Goal: Information Seeking & Learning: Learn about a topic

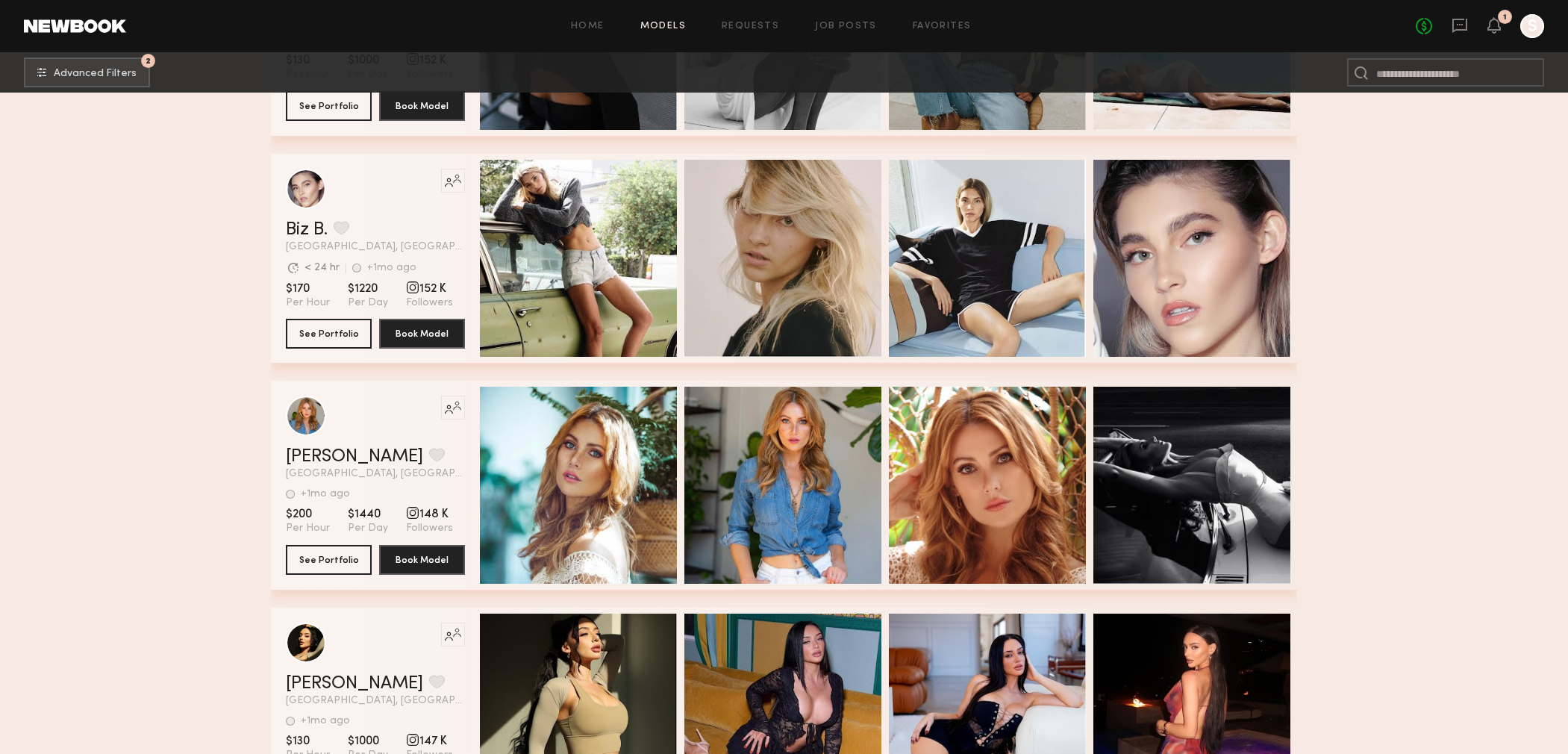
scroll to position [13434, 0]
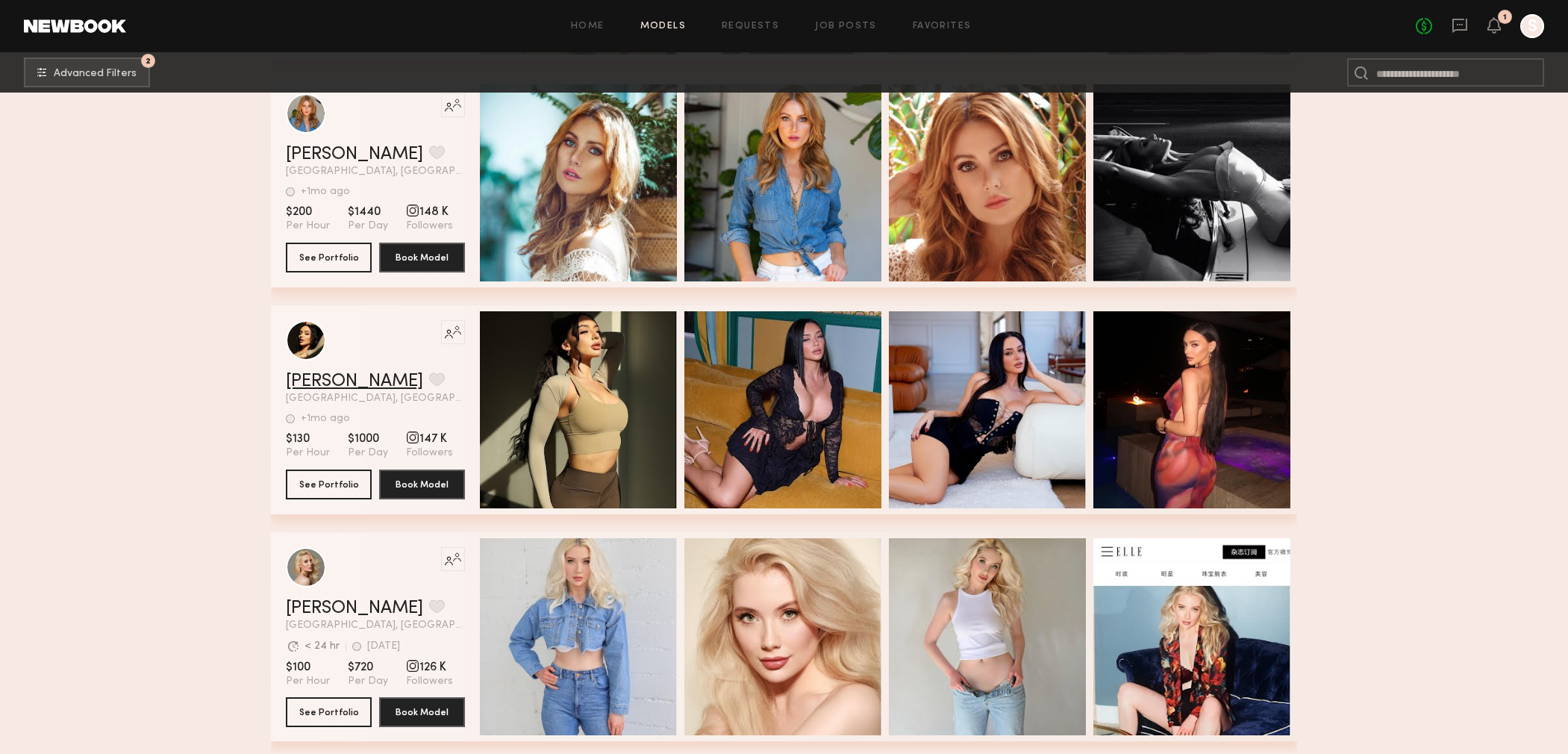
click at [313, 383] on link "[PERSON_NAME]" at bounding box center [355, 381] width 138 height 18
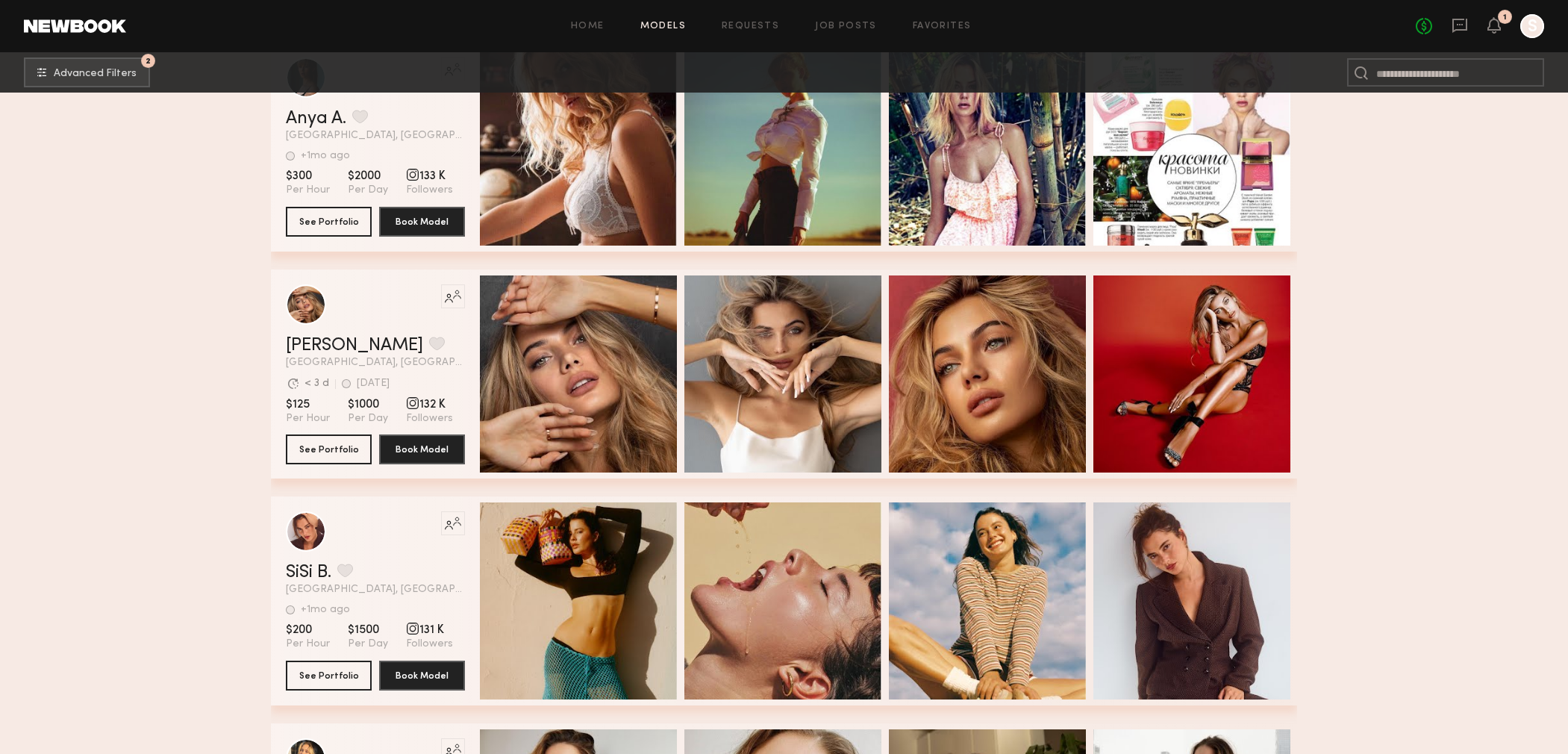
scroll to position [15621, 0]
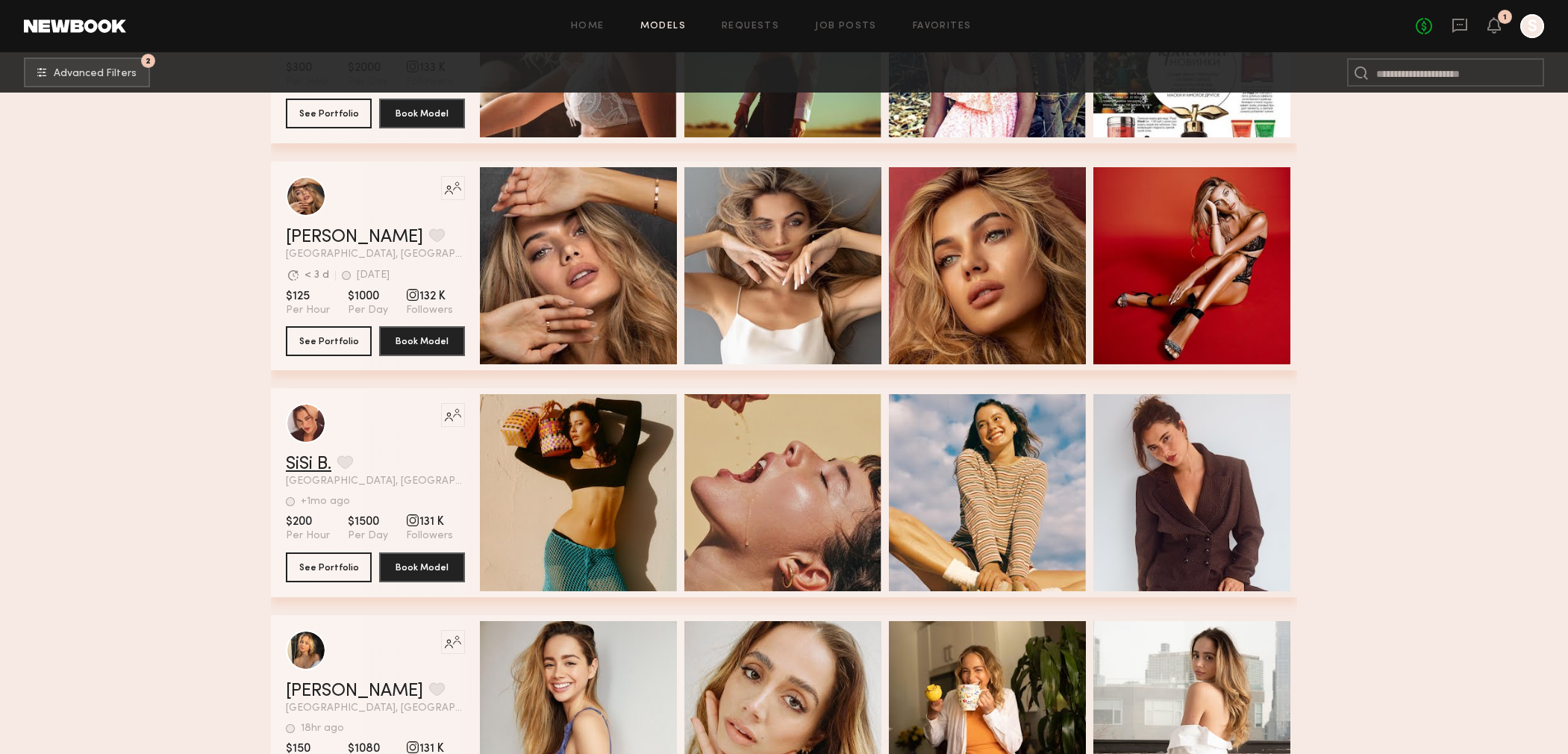
click at [308, 470] on link "SiSi B." at bounding box center [308, 464] width 46 height 18
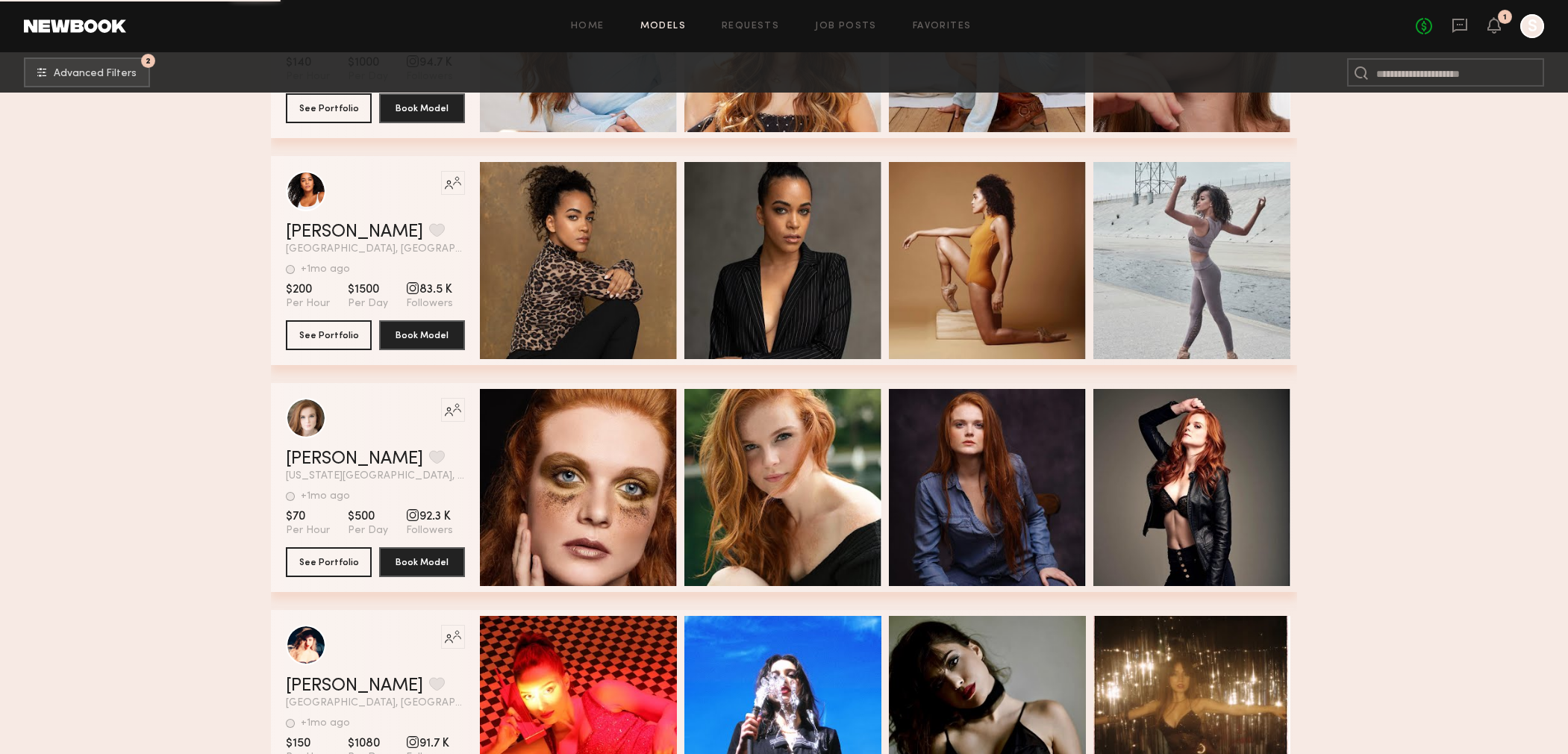
scroll to position [24145, 0]
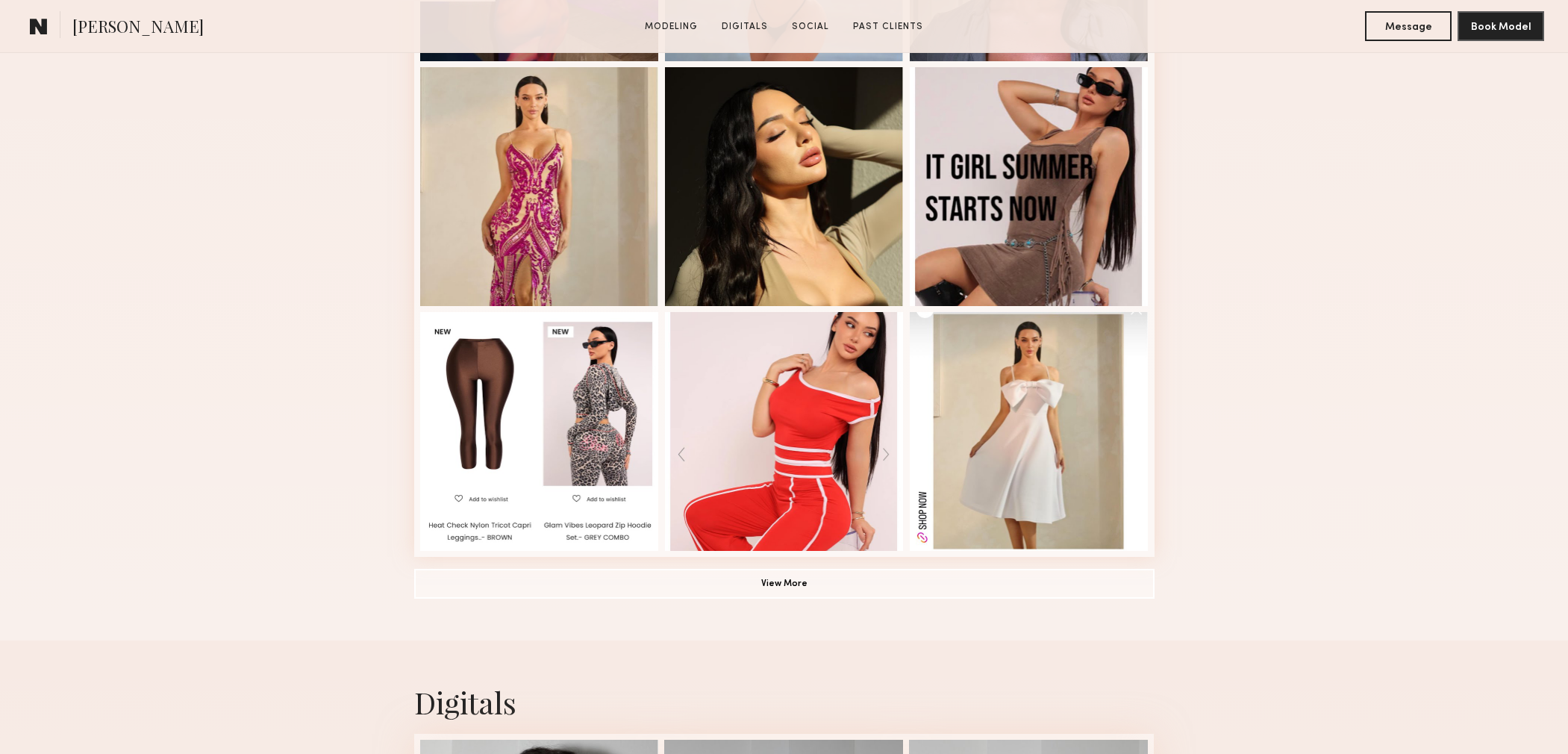
scroll to position [915, 0]
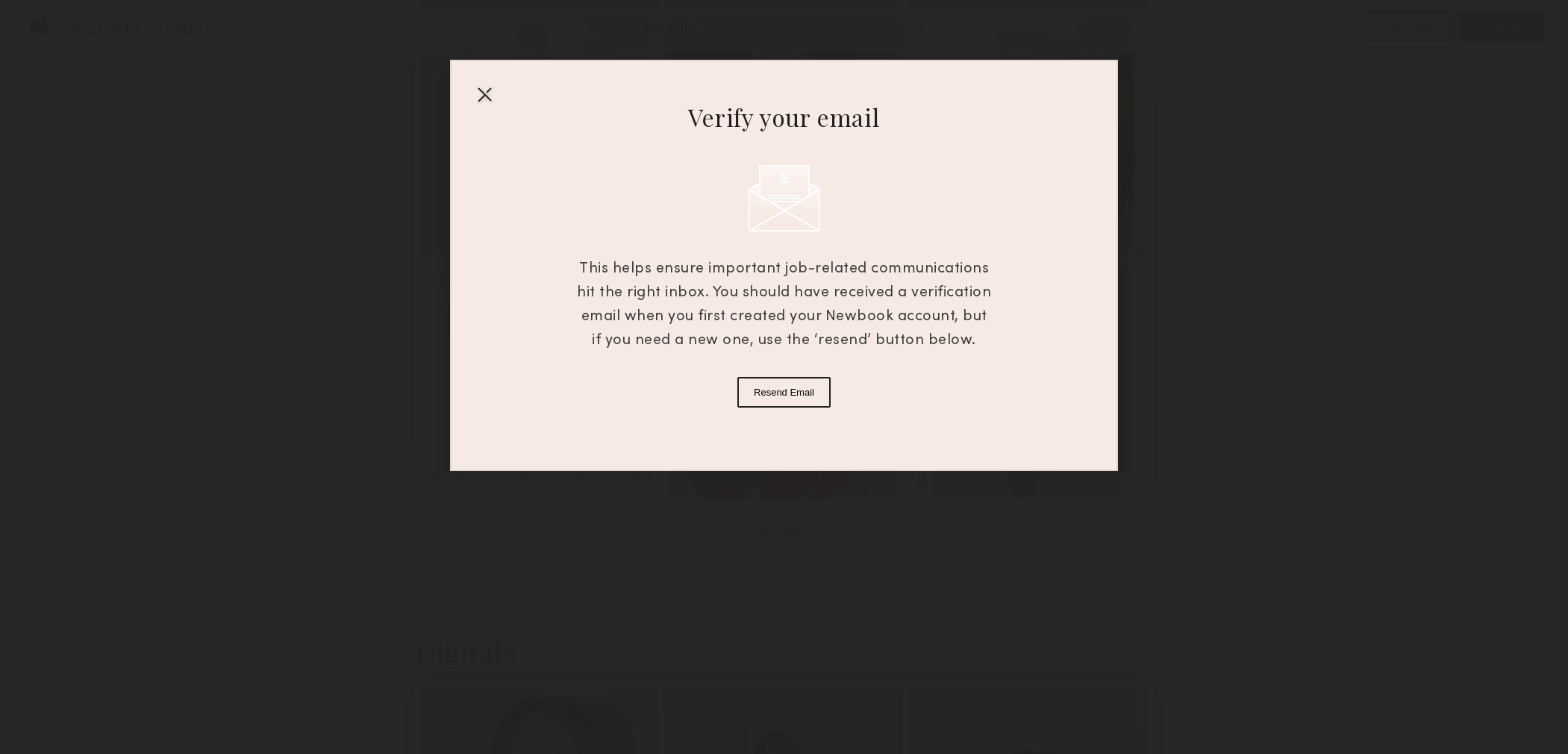
click at [492, 96] on div at bounding box center [485, 94] width 24 height 24
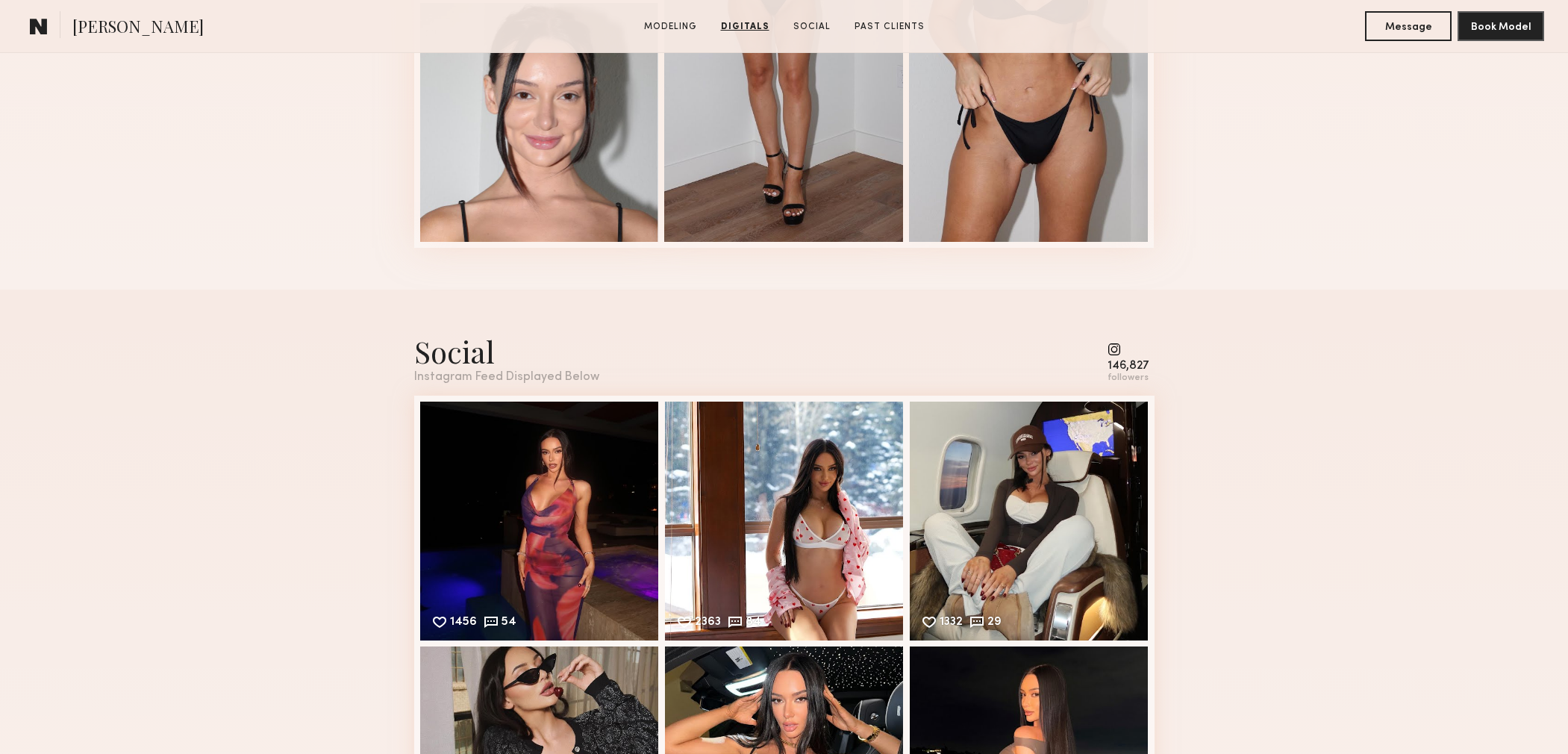
scroll to position [2333, 0]
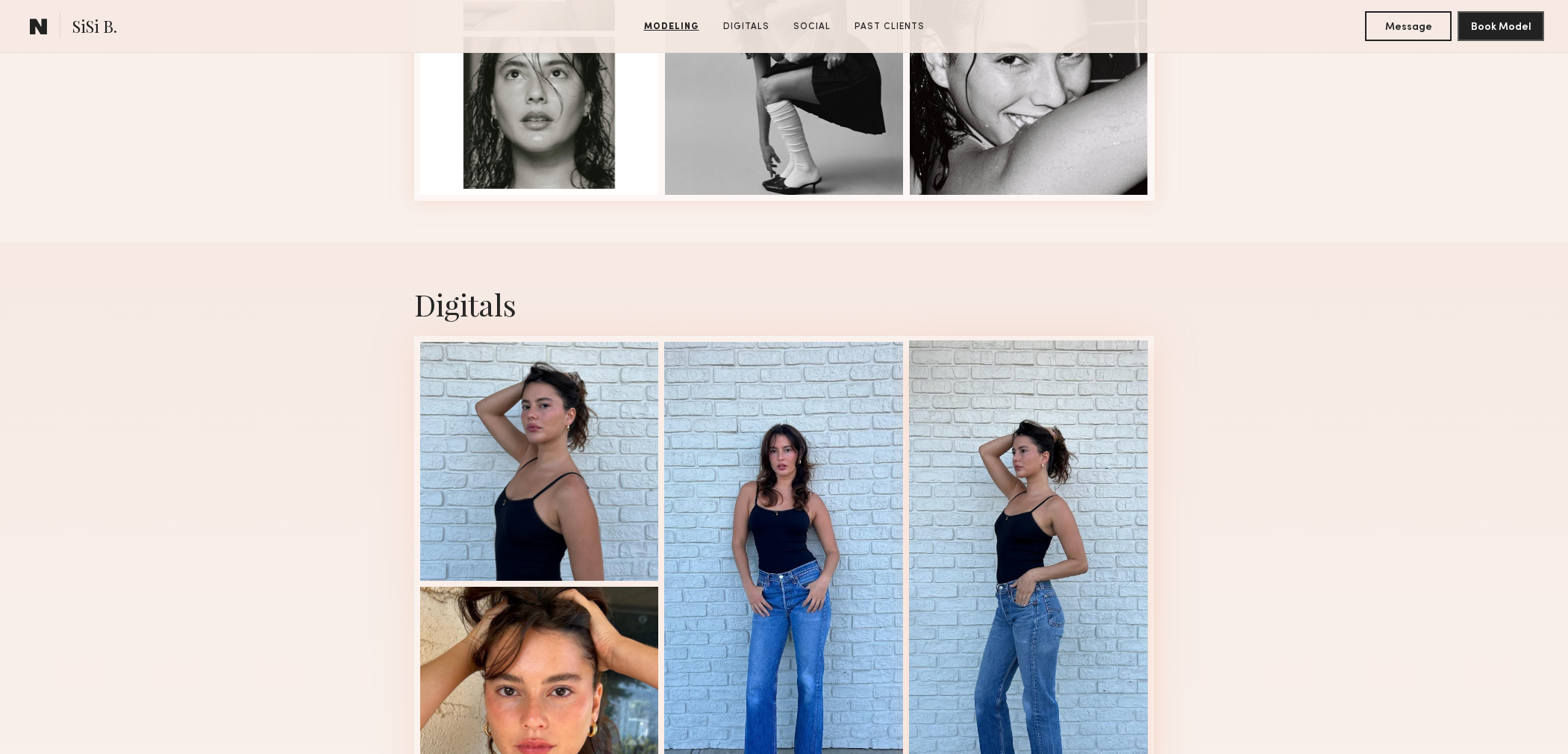
scroll to position [1413, 0]
